Goal: Task Accomplishment & Management: Manage account settings

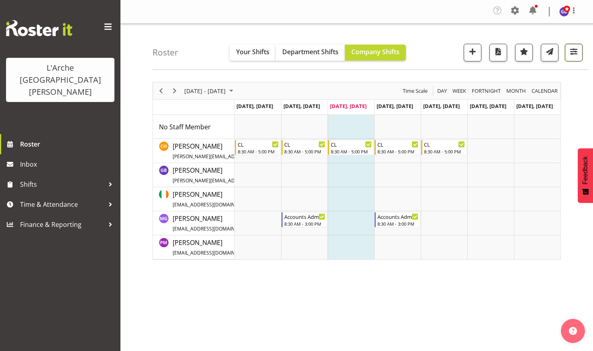
click at [575, 49] on span "button" at bounding box center [573, 51] width 10 height 10
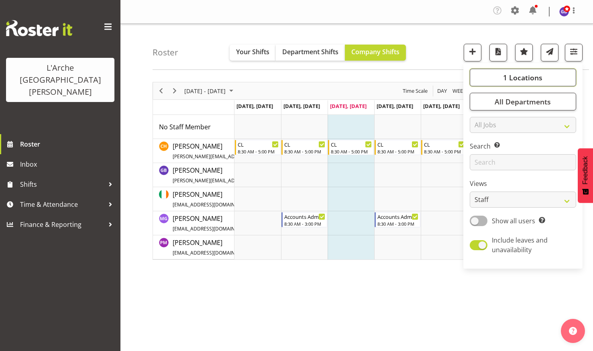
click at [518, 74] on span "1 Locations" at bounding box center [522, 78] width 39 height 10
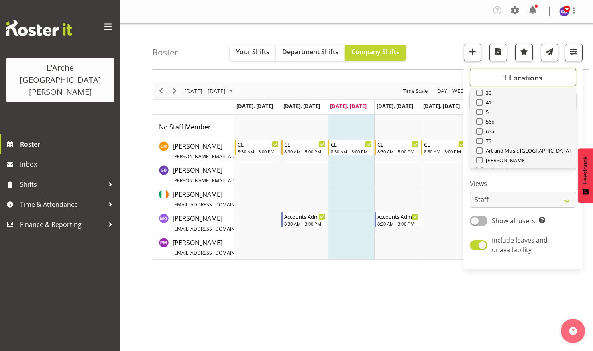
scroll to position [40, 0]
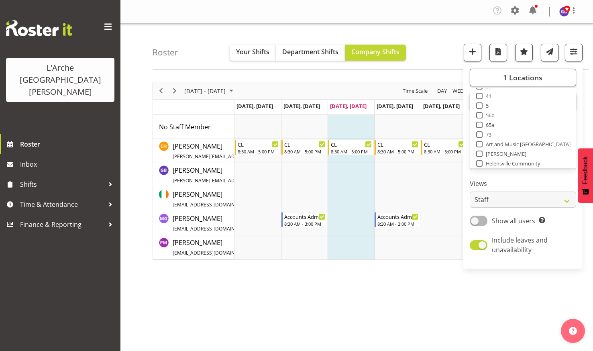
click at [480, 132] on span at bounding box center [479, 134] width 6 height 6
click at [480, 132] on input "73" at bounding box center [478, 134] width 5 height 5
checkbox input "true"
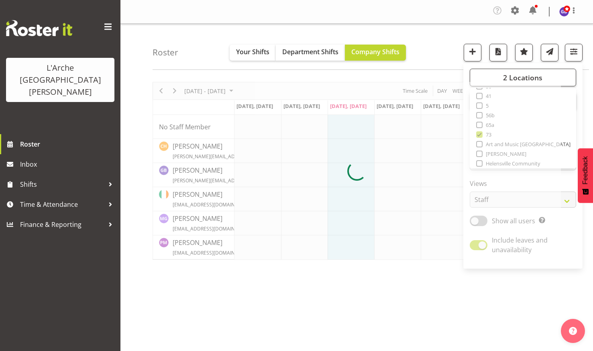
click at [425, 42] on div "Roster Your Shifts Department Shifts Company Shifts 2 Locations Clear 20 30 41 …" at bounding box center [371, 47] width 436 height 46
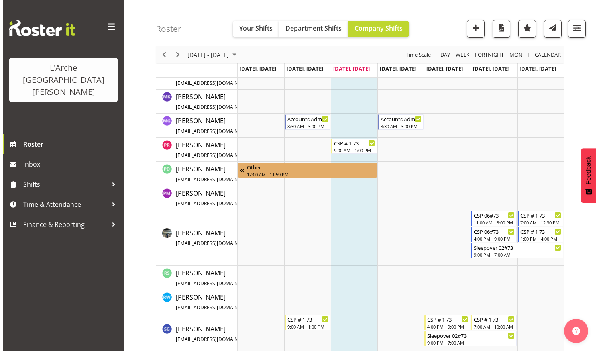
scroll to position [442, 0]
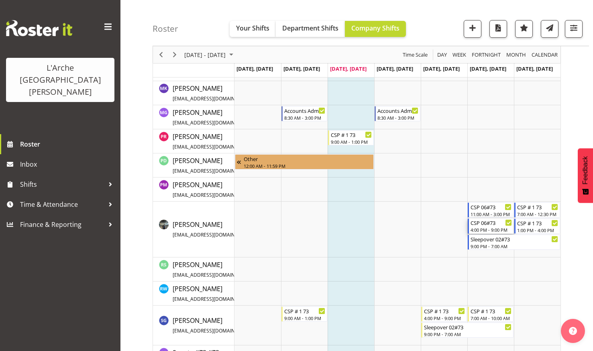
click at [482, 226] on div "CSP 06#73" at bounding box center [490, 222] width 41 height 8
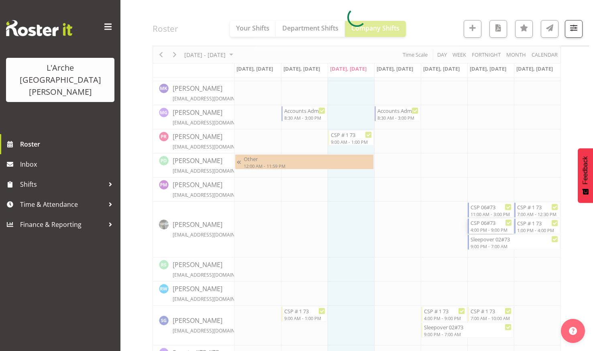
select select
select select "8"
select select "2025"
select select "16"
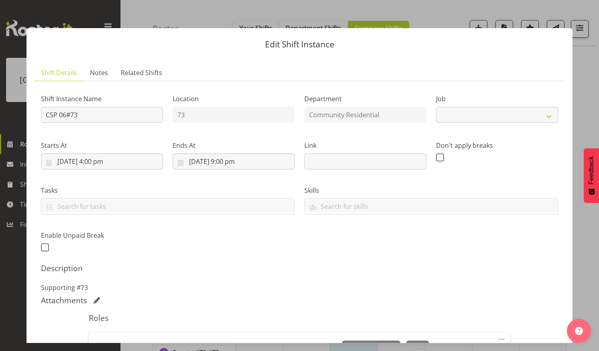
select select "2"
click at [117, 158] on input "[DATE] 4:00 pm" at bounding box center [102, 161] width 122 height 16
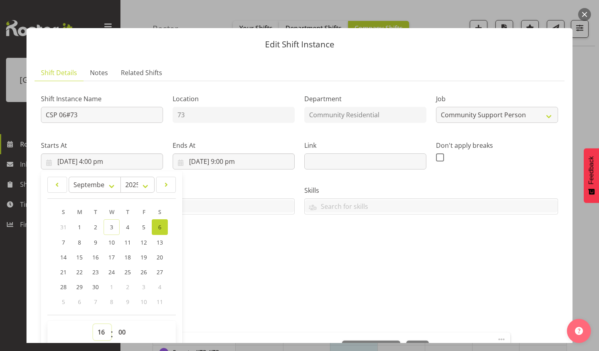
click at [99, 329] on select "00 01 02 03 04 05 06 07 08 09 10 11 12 13 14 15 16 17 18 19 20 21 22 23" at bounding box center [102, 332] width 18 height 16
select select "15"
click at [93, 324] on select "00 01 02 03 04 05 06 07 08 09 10 11 12 13 14 15 16 17 18 19 20 21 22 23" at bounding box center [102, 332] width 18 height 16
type input "[DATE] 3:00 pm"
click at [122, 329] on select "00 01 02 03 04 05 06 07 08 09 10 11 12 13 14 15 16 17 18 19 20 21 22 23 24 25 2…" at bounding box center [123, 332] width 18 height 16
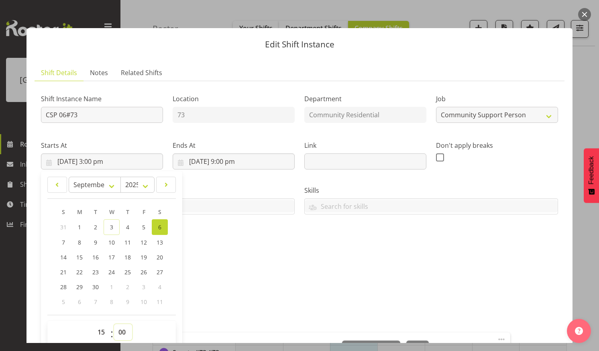
select select "30"
click at [114, 324] on select "00 01 02 03 04 05 06 07 08 09 10 11 12 13 14 15 16 17 18 19 20 21 22 23 24 25 2…" at bounding box center [123, 332] width 18 height 16
type input "[DATE] 3:30 pm"
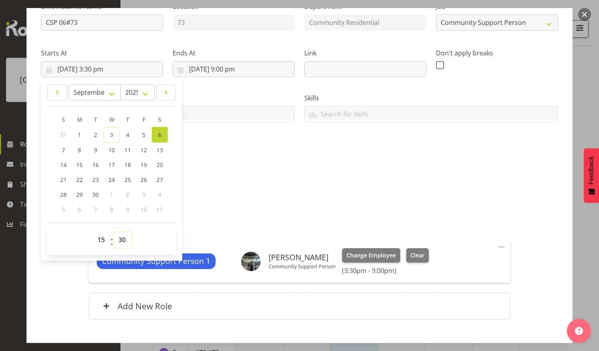
scroll to position [140, 0]
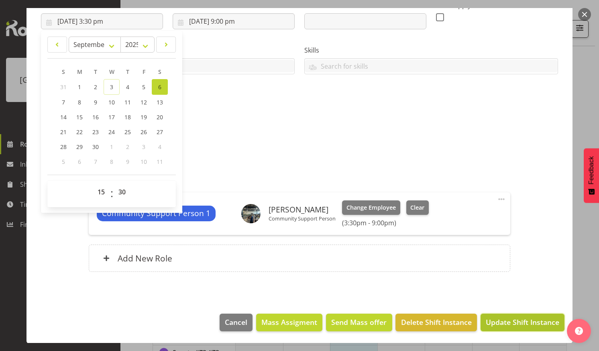
click at [494, 319] on span "Update Shift Instance" at bounding box center [522, 322] width 73 height 10
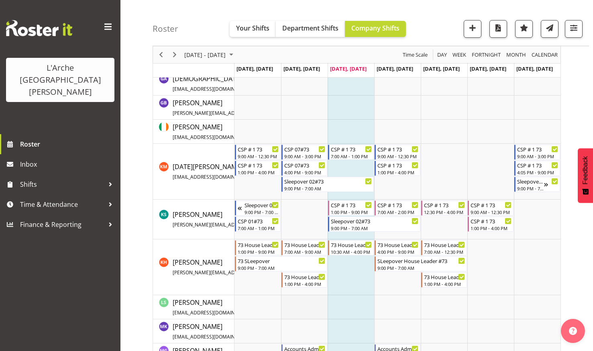
scroll to position [203, 0]
click at [573, 25] on span "button" at bounding box center [573, 27] width 10 height 10
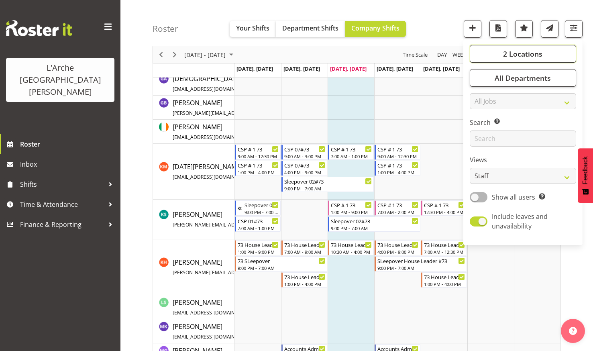
click at [511, 51] on span "2 Locations" at bounding box center [522, 54] width 39 height 10
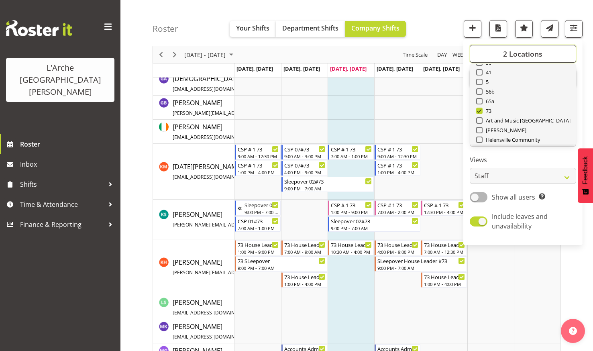
scroll to position [0, 0]
click at [479, 121] on span at bounding box center [479, 122] width 6 height 6
click at [479, 121] on input "5" at bounding box center [478, 122] width 5 height 5
checkbox input "true"
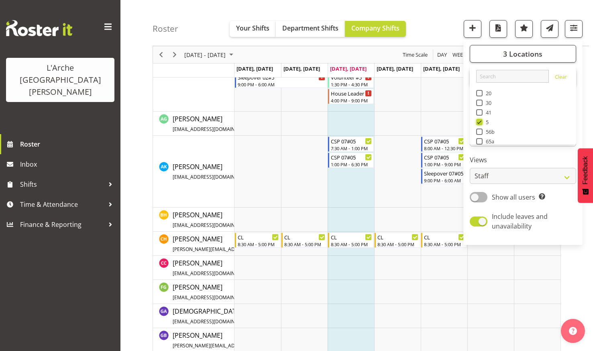
scroll to position [80, 0]
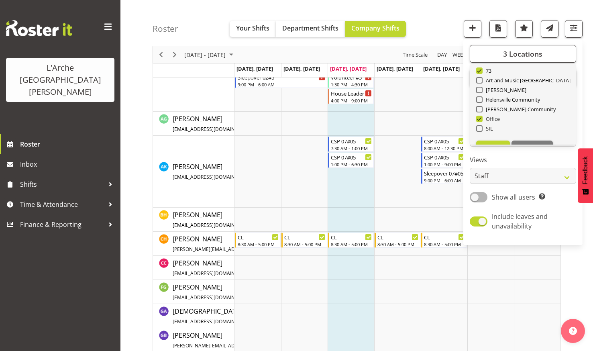
click at [480, 118] on span at bounding box center [479, 119] width 6 height 6
click at [480, 118] on input "Office" at bounding box center [478, 118] width 5 height 5
checkbox input "false"
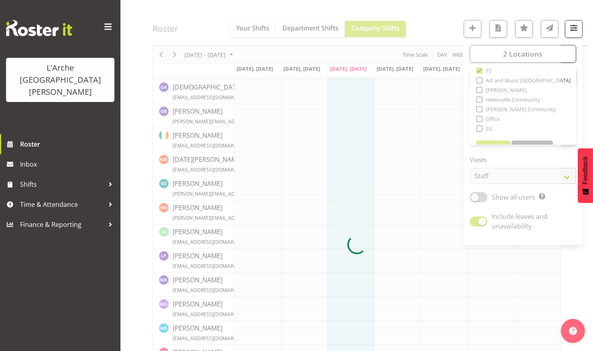
click at [437, 18] on div at bounding box center [357, 244] width 408 height 732
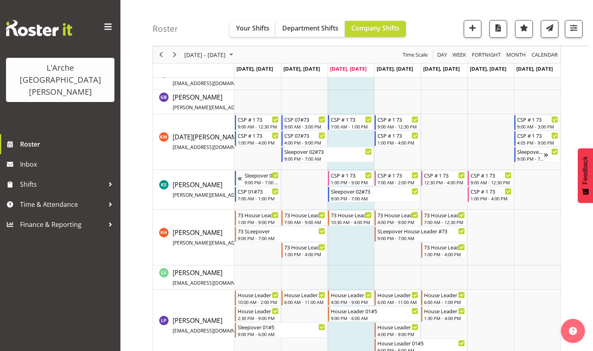
scroll to position [522, 0]
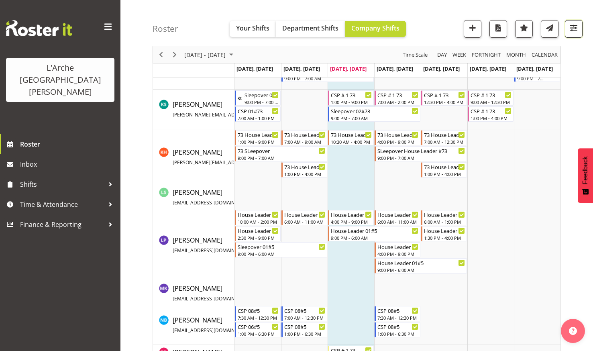
click at [569, 26] on span "button" at bounding box center [573, 27] width 10 height 10
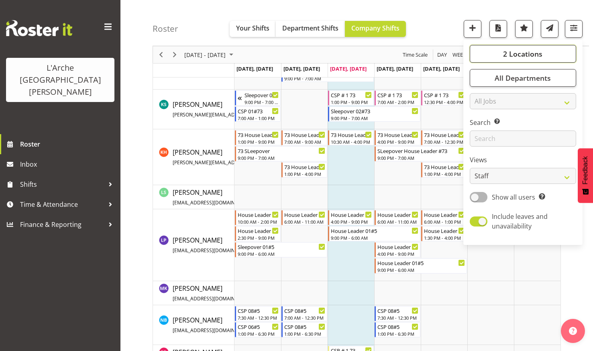
click at [520, 52] on span "2 Locations" at bounding box center [522, 54] width 39 height 10
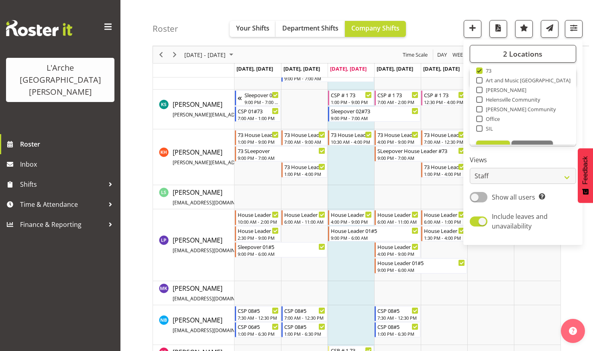
click at [480, 69] on span at bounding box center [479, 70] width 6 height 6
click at [480, 69] on input "73" at bounding box center [478, 70] width 5 height 5
checkbox input "false"
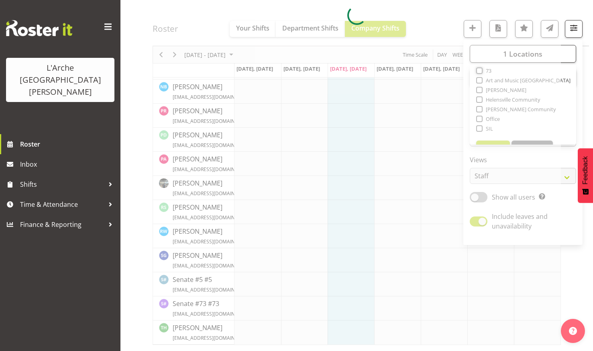
scroll to position [397, 0]
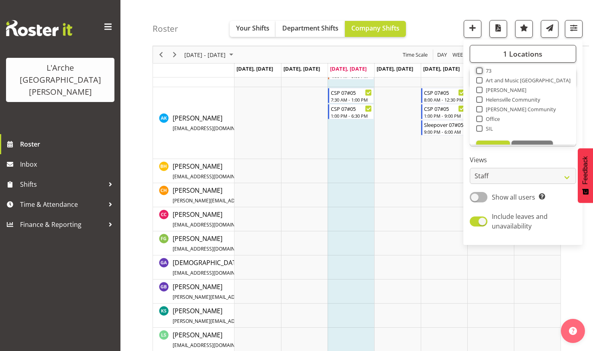
scroll to position [522, 0]
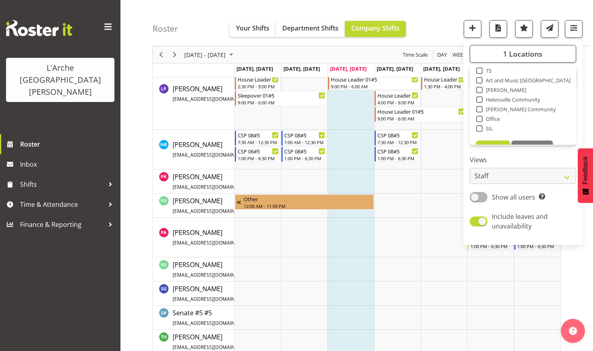
drag, startPoint x: 432, startPoint y: 9, endPoint x: 435, endPoint y: 15, distance: 6.3
click at [432, 9] on div "Roster Your Shifts Department Shifts Company Shifts 1 Locations Clear 20 30 41 …" at bounding box center [371, 23] width 436 height 46
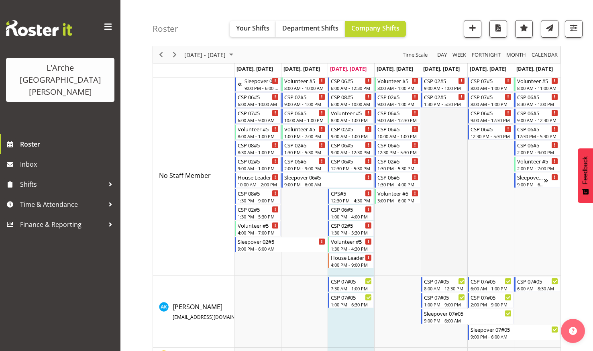
scroll to position [0, 0]
